Goal: Task Accomplishment & Management: Manage account settings

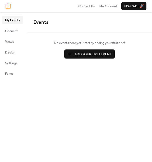
click at [105, 5] on span "My Account" at bounding box center [108, 6] width 18 height 5
click at [11, 30] on span "Connect" at bounding box center [11, 31] width 13 height 5
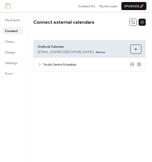
click at [131, 64] on icon at bounding box center [132, 64] width 4 height 4
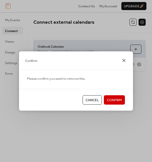
click at [121, 61] on icon at bounding box center [124, 61] width 6 height 6
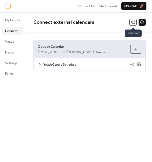
click at [132, 23] on button at bounding box center [132, 22] width 7 height 7
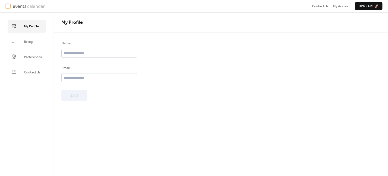
click at [337, 6] on span "My Account" at bounding box center [342, 6] width 18 height 5
click at [37, 28] on span "My Profile" at bounding box center [31, 26] width 15 height 5
click at [32, 41] on span "Billing" at bounding box center [28, 41] width 9 height 5
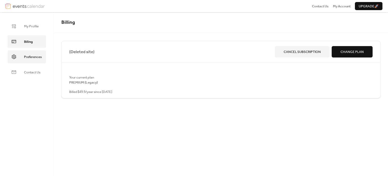
click at [41, 58] on span "Preferences" at bounding box center [33, 56] width 18 height 5
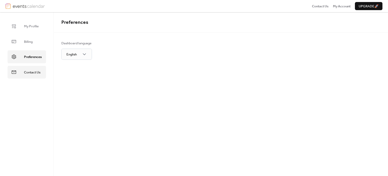
click at [37, 70] on span "Contact Us" at bounding box center [32, 72] width 16 height 5
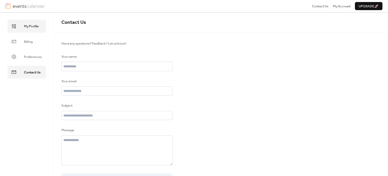
click at [42, 24] on link "My Profile" at bounding box center [27, 26] width 38 height 13
